Goal: Information Seeking & Learning: Learn about a topic

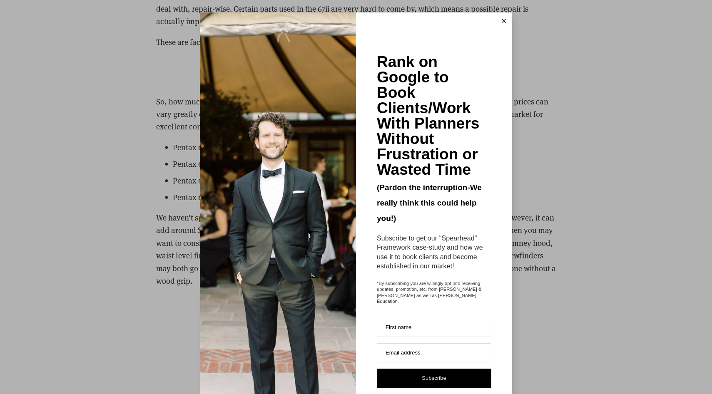
scroll to position [2835, 0]
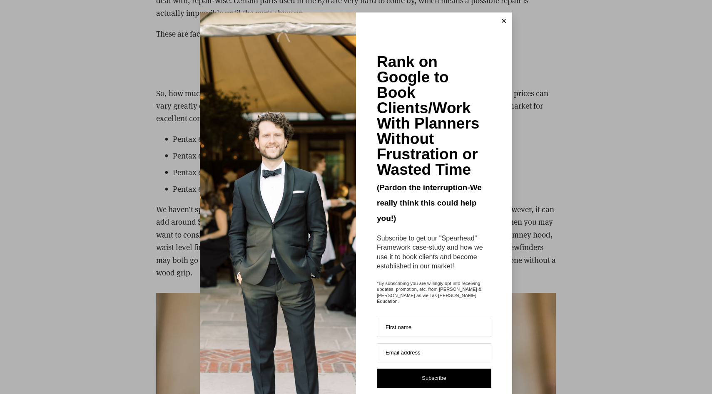
click at [503, 20] on icon at bounding box center [504, 21] width 4 height 4
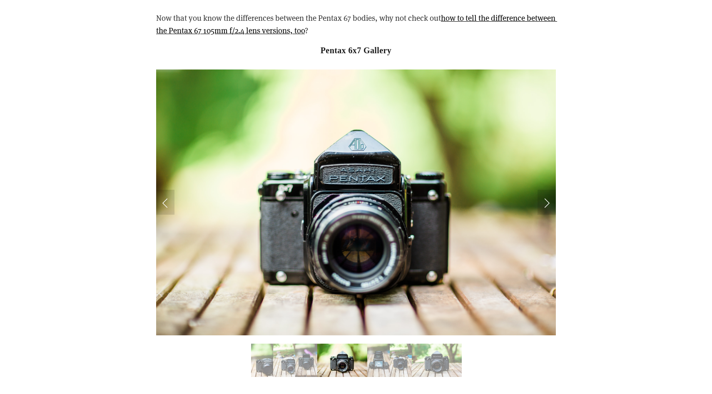
scroll to position [4309, 0]
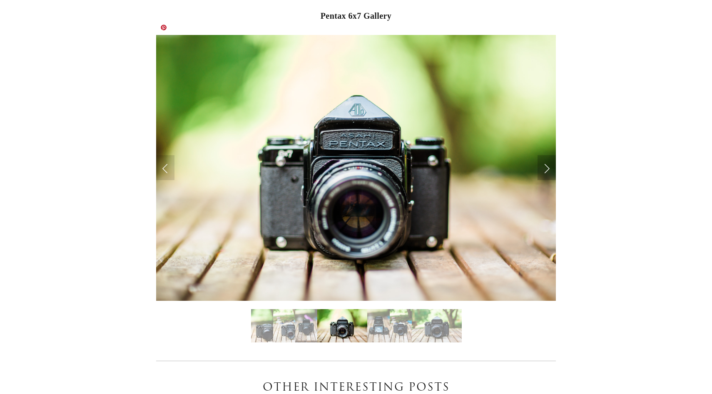
click at [545, 155] on link "Next Slide" at bounding box center [547, 167] width 18 height 25
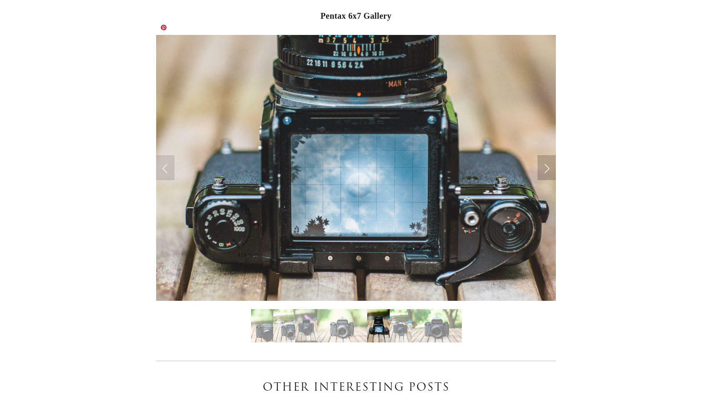
click at [545, 155] on link "Next Slide" at bounding box center [547, 167] width 18 height 25
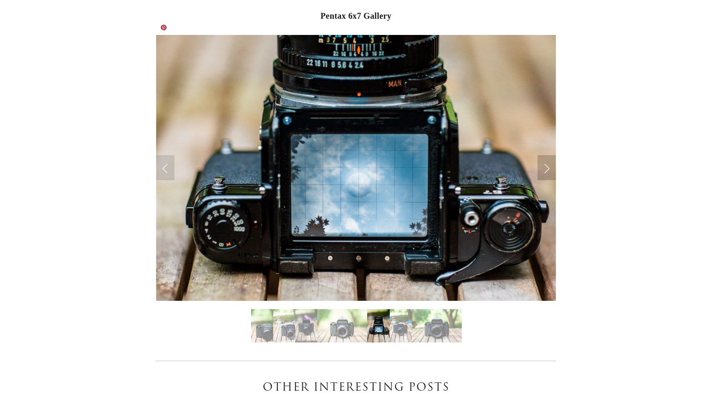
click at [545, 155] on link "Next Slide" at bounding box center [547, 167] width 18 height 25
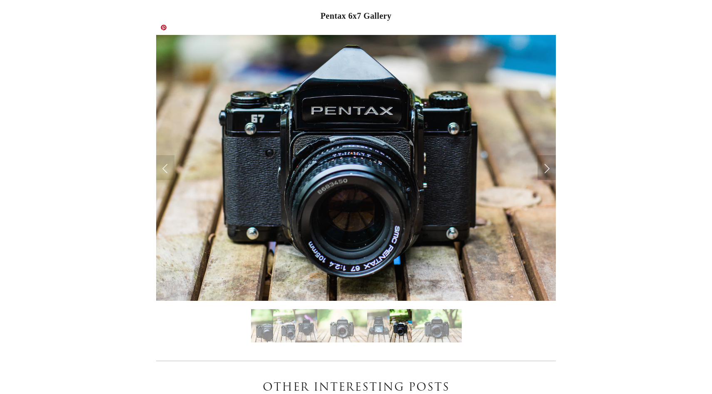
click at [545, 155] on link "Next Slide" at bounding box center [547, 167] width 18 height 25
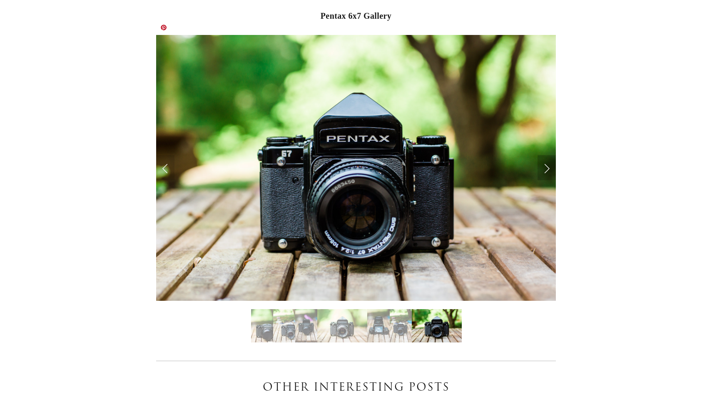
click at [545, 155] on link "Next Slide" at bounding box center [547, 167] width 18 height 25
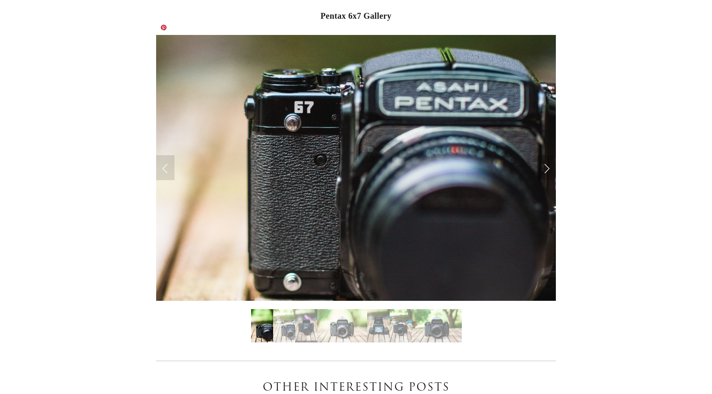
click at [545, 155] on link "Next Slide" at bounding box center [547, 167] width 18 height 25
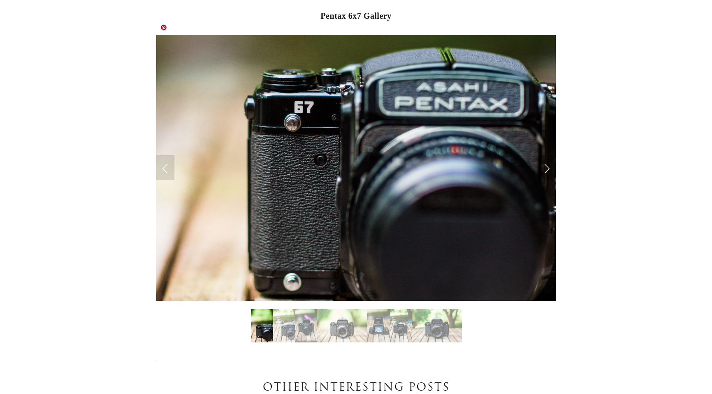
click at [545, 155] on link "Next Slide" at bounding box center [547, 167] width 18 height 25
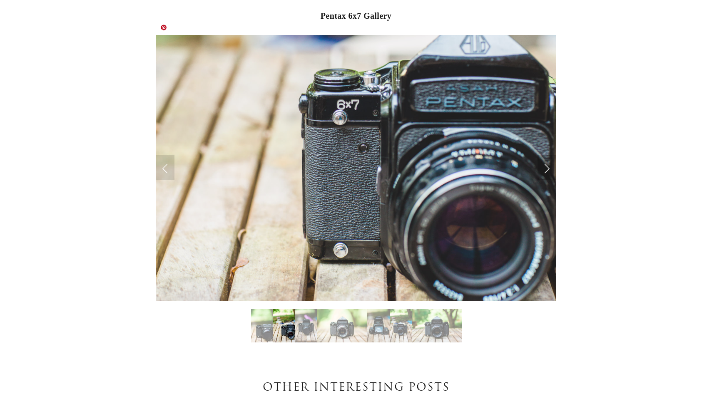
click at [545, 155] on link "Next Slide" at bounding box center [547, 167] width 18 height 25
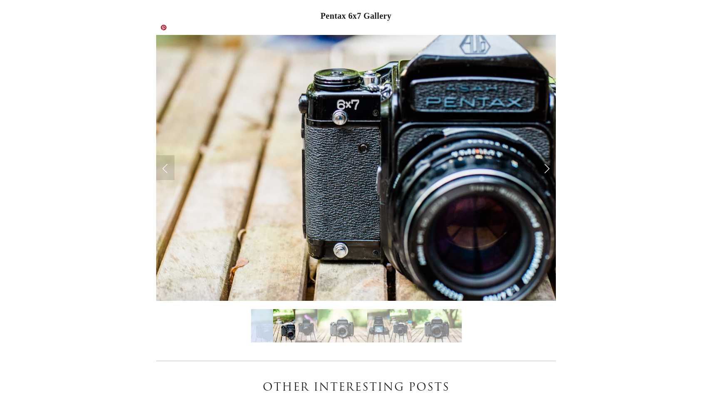
click at [545, 155] on link "Next Slide" at bounding box center [547, 167] width 18 height 25
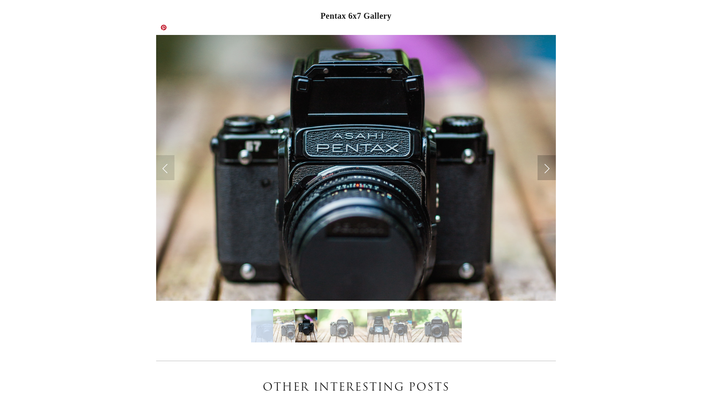
click at [545, 155] on link "Next Slide" at bounding box center [547, 167] width 18 height 25
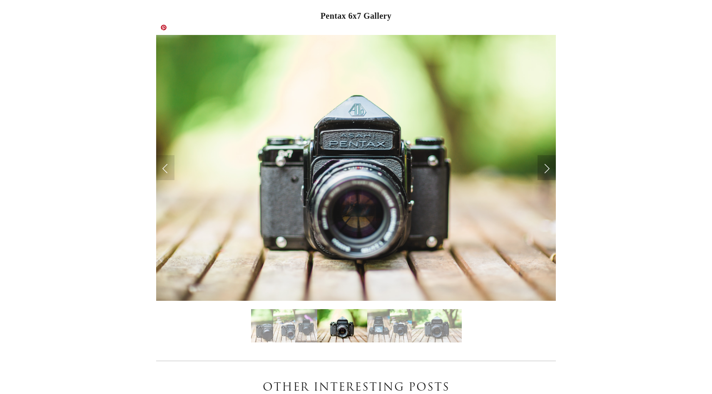
click at [545, 155] on link "Next Slide" at bounding box center [547, 167] width 18 height 25
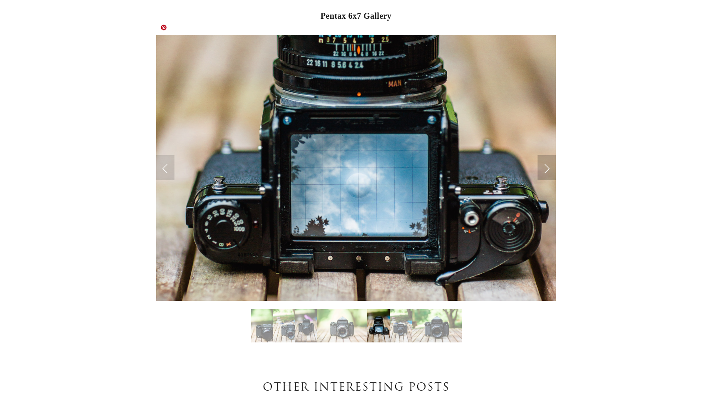
click at [545, 155] on link "Next Slide" at bounding box center [547, 167] width 18 height 25
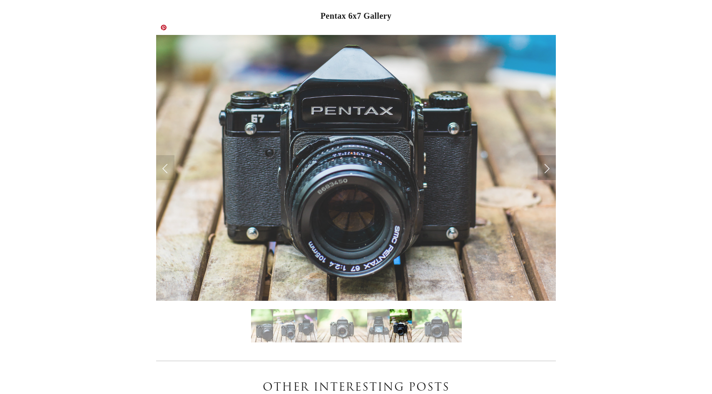
click at [545, 155] on link "Next Slide" at bounding box center [547, 167] width 18 height 25
